Goal: Task Accomplishment & Management: Manage account settings

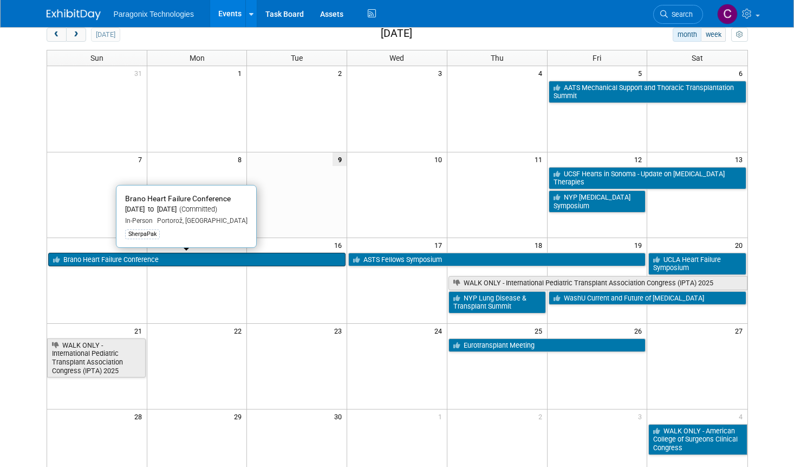
click at [96, 260] on link "Brano Heart Failure Conference" at bounding box center [197, 260] width 298 height 14
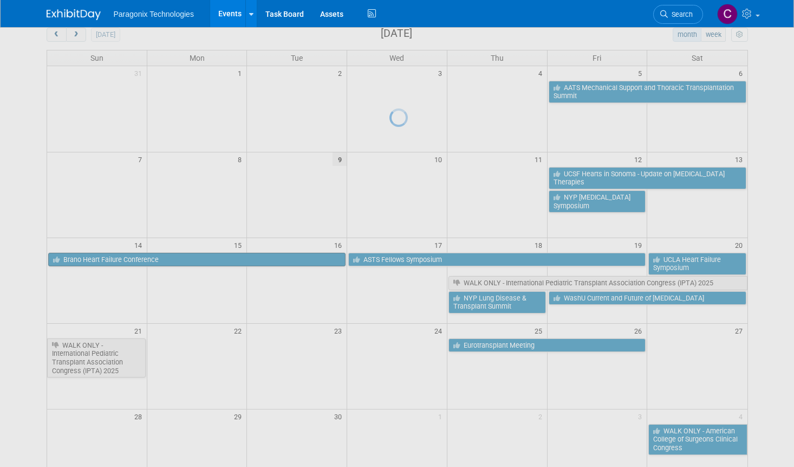
click at [390, 260] on div at bounding box center [397, 233] width 15 height 467
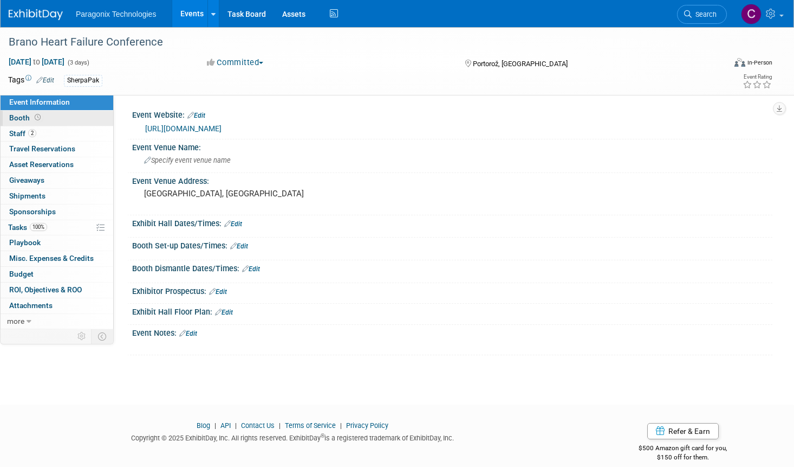
click at [24, 120] on span "Booth" at bounding box center [26, 117] width 34 height 9
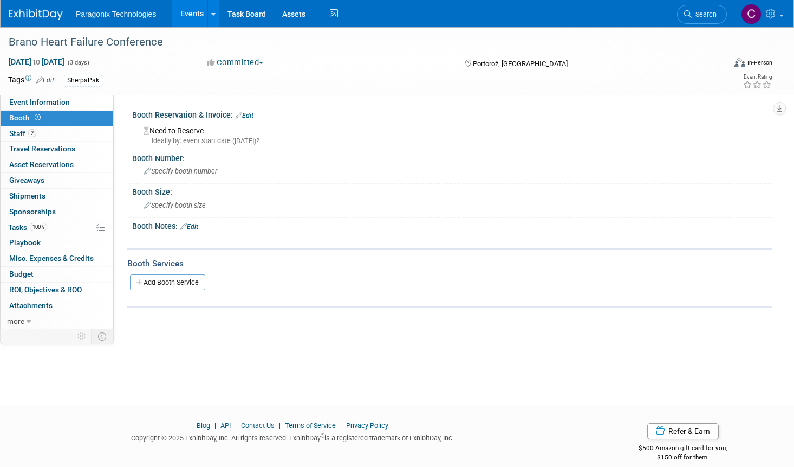
click at [246, 118] on link "Edit" at bounding box center [245, 116] width 18 height 8
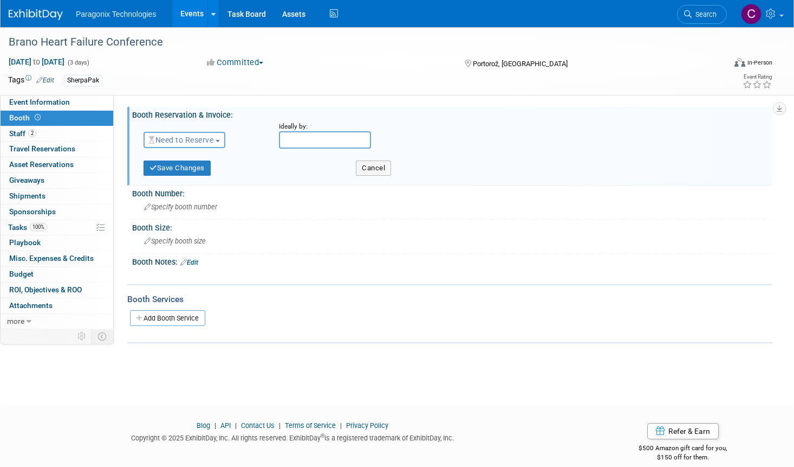
click at [218, 140] on span "button" at bounding box center [218, 141] width 4 height 2
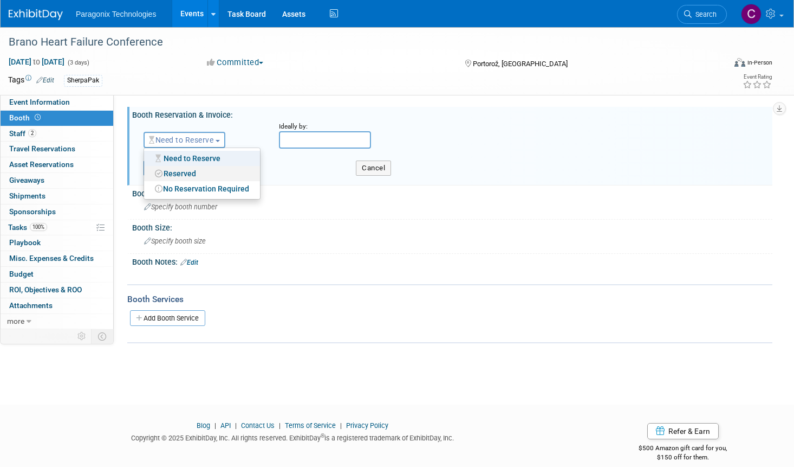
click at [219, 171] on link "Reserved" at bounding box center [202, 173] width 116 height 15
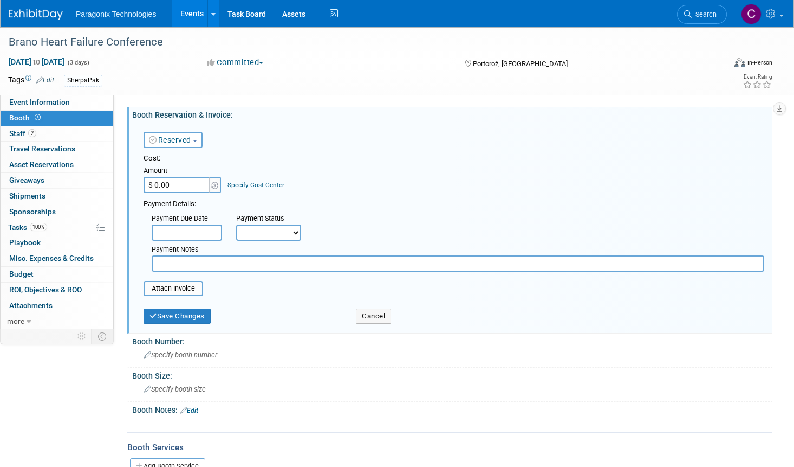
click at [170, 183] on input "$ 0.00" at bounding box center [178, 185] width 68 height 16
type input "$ 10,000.00"
click at [189, 317] on button "Save Changes" at bounding box center [177, 315] width 67 height 15
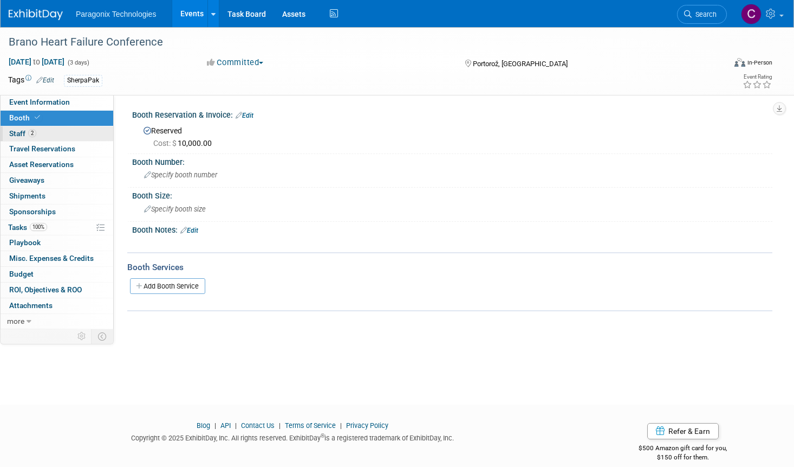
click at [18, 134] on span "Staff 2" at bounding box center [22, 133] width 27 height 9
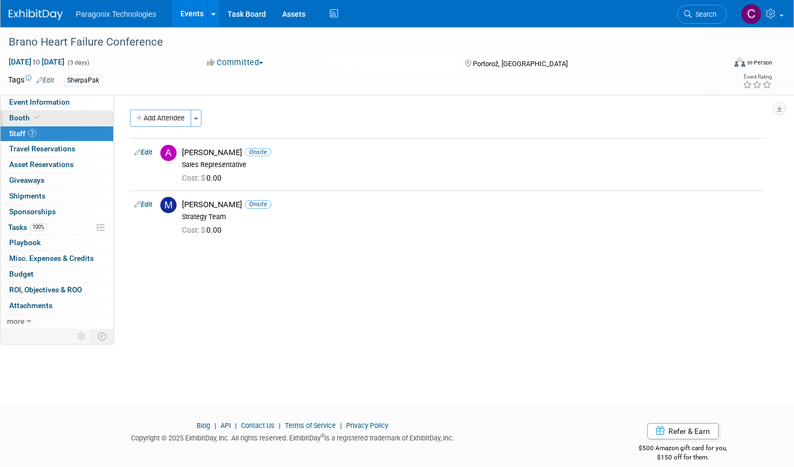
click at [20, 120] on span "Booth" at bounding box center [25, 117] width 33 height 9
